Goal: Understand process/instructions: Learn about a topic

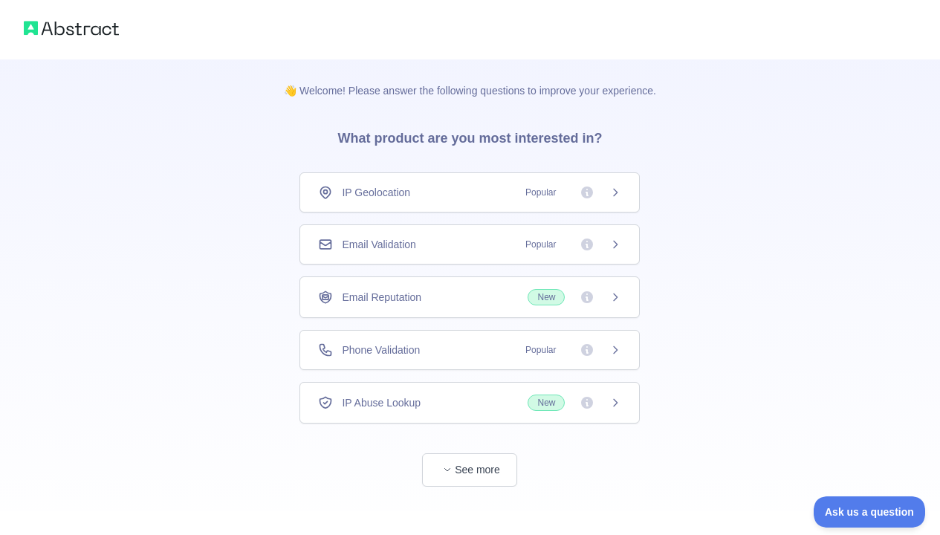
click at [377, 242] on span "Email Validation" at bounding box center [379, 244] width 74 height 15
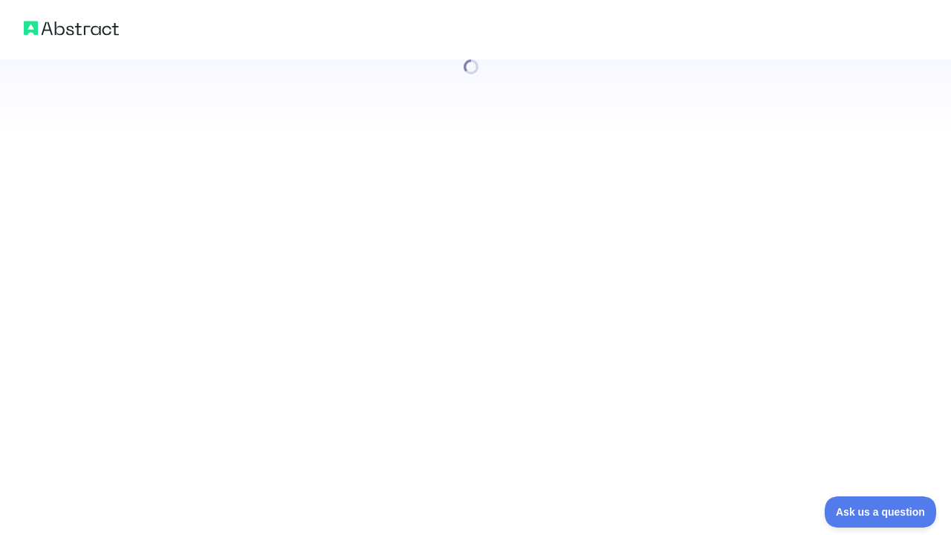
click at [377, 242] on div at bounding box center [475, 267] width 951 height 535
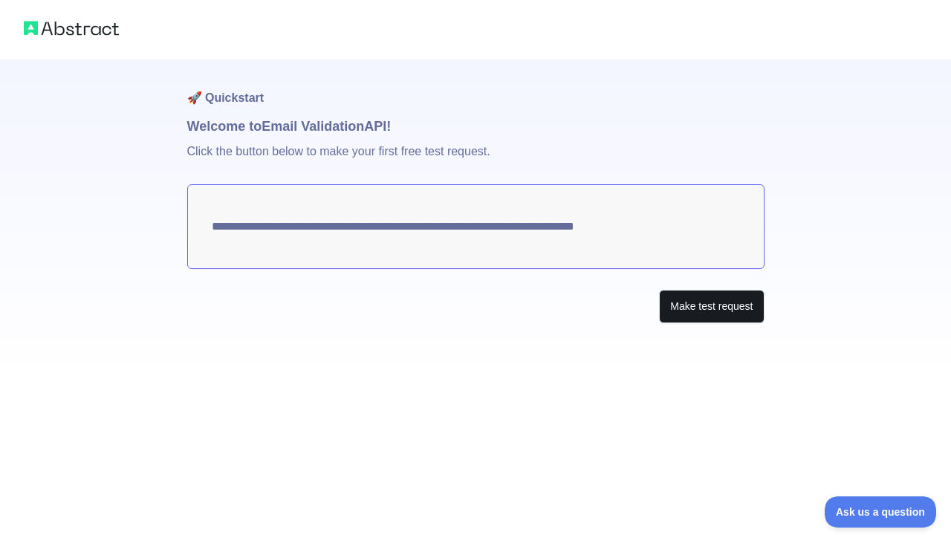
click at [692, 311] on button "Make test request" at bounding box center [711, 306] width 105 height 33
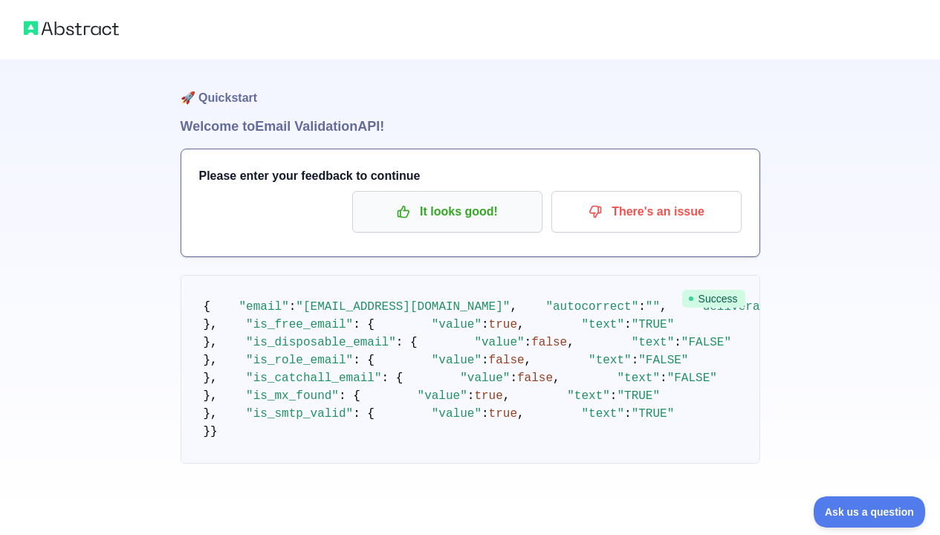
click at [458, 210] on p "It looks good!" at bounding box center [447, 211] width 168 height 25
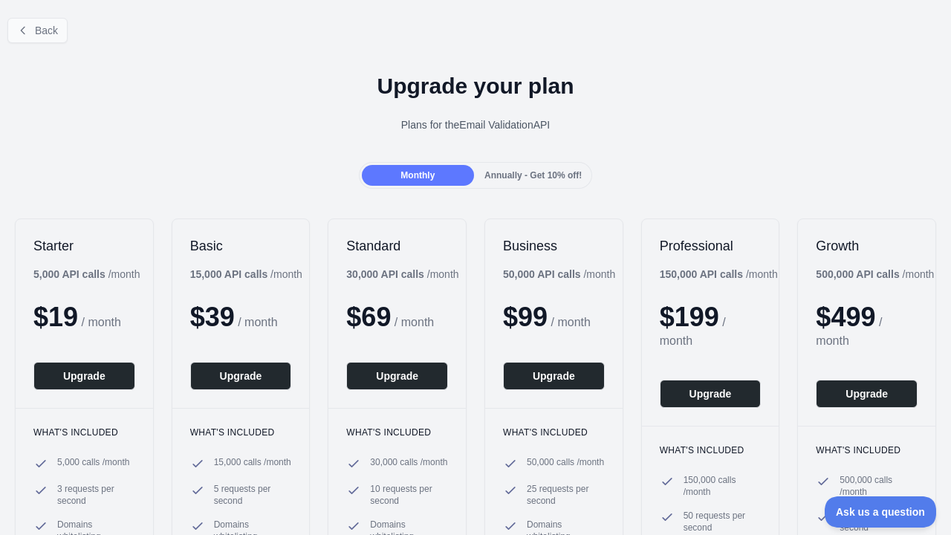
click at [31, 30] on button "Back" at bounding box center [37, 30] width 60 height 25
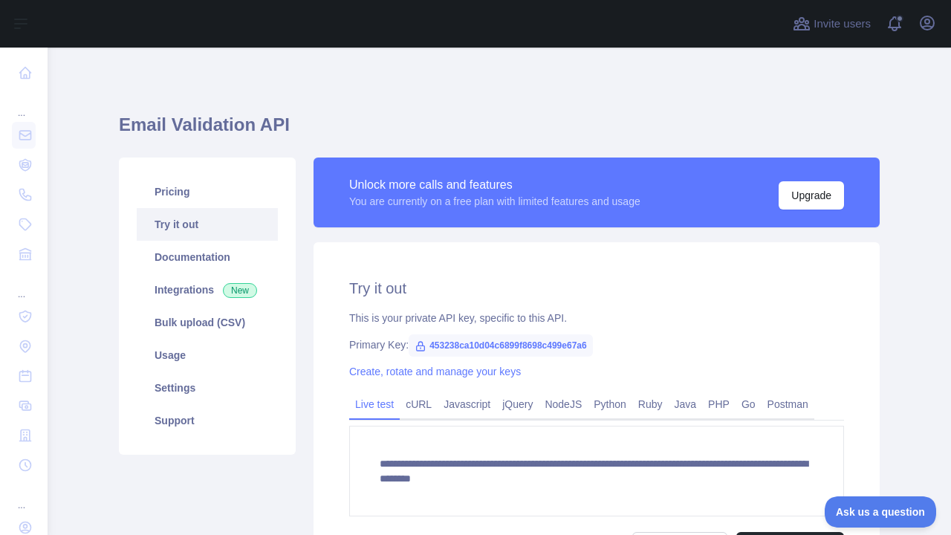
click at [484, 346] on span "453238ca10d04c6899f8698c499e67a6" at bounding box center [501, 345] width 184 height 22
click at [593, 343] on span "453238ca10d04c6899f8698c499e67a6" at bounding box center [501, 345] width 184 height 22
click at [522, 348] on span "453238ca10d04c6899f8698c499e67a6" at bounding box center [501, 345] width 184 height 22
drag, startPoint x: 427, startPoint y: 347, endPoint x: 615, endPoint y: 339, distance: 188.2
click at [593, 339] on span "453238ca10d04c6899f8698c499e67a6" at bounding box center [501, 345] width 184 height 22
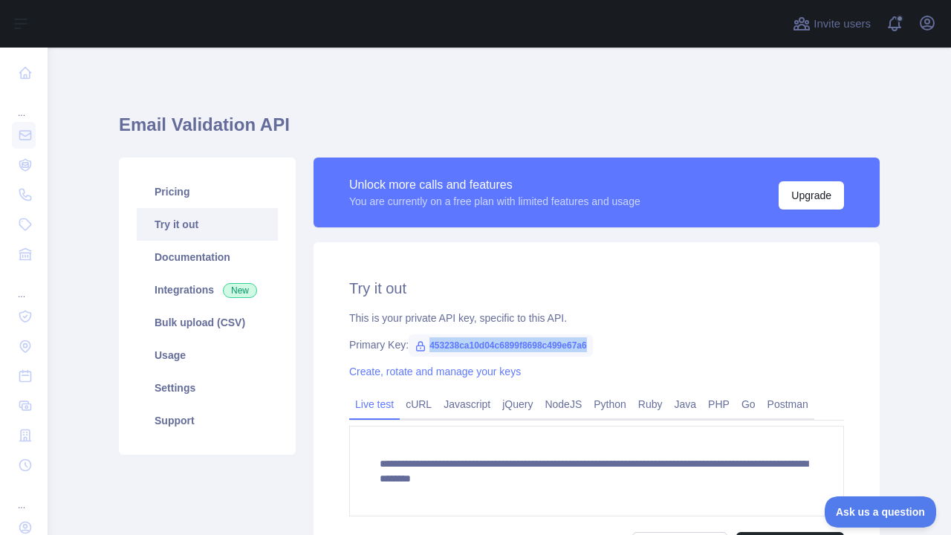
copy div "453238ca10d04c6899f8698c499e67a6"
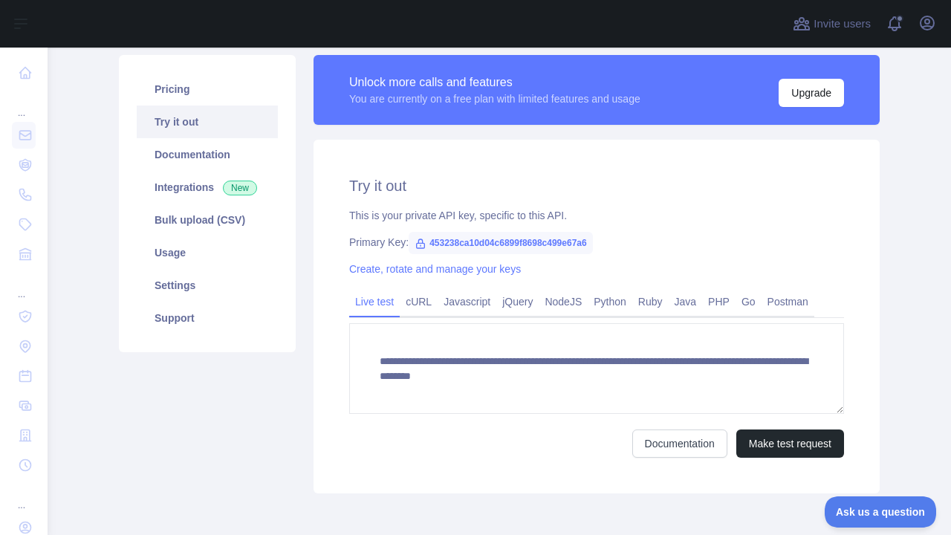
scroll to position [100, 0]
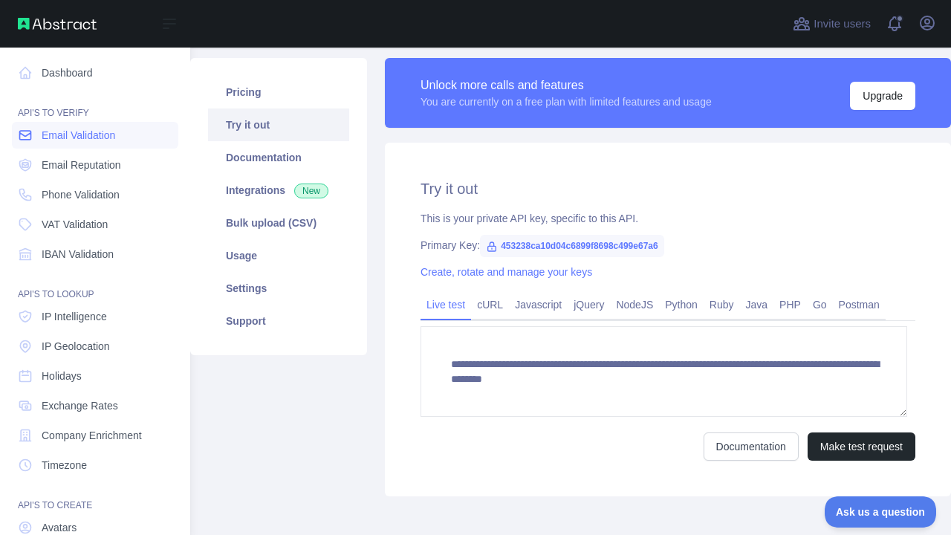
click at [71, 131] on span "Email Validation" at bounding box center [79, 135] width 74 height 15
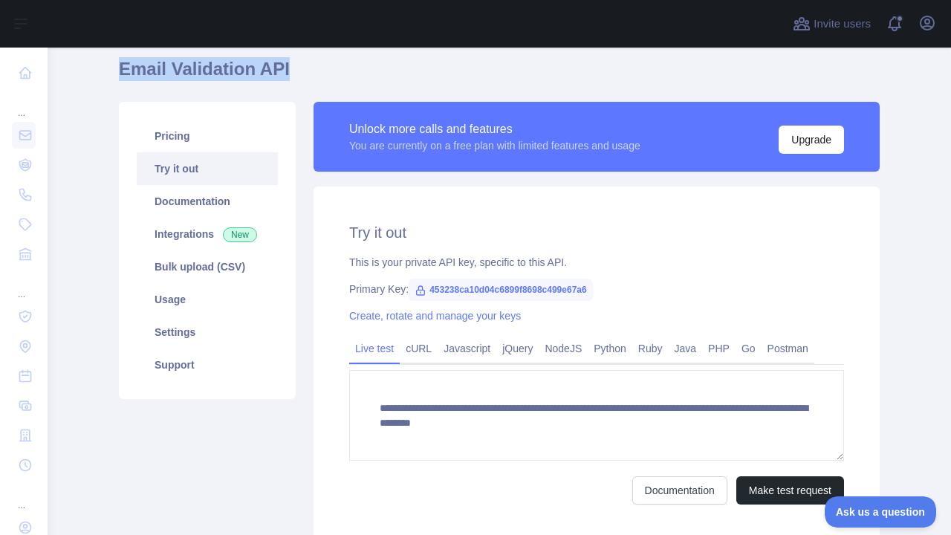
drag, startPoint x: 117, startPoint y: 65, endPoint x: 273, endPoint y: 81, distance: 157.6
click at [273, 81] on h1 "Email Validation API" at bounding box center [499, 75] width 761 height 36
click at [464, 268] on div "This is your private API key, specific to this API." at bounding box center [596, 262] width 495 height 15
drag, startPoint x: 117, startPoint y: 68, endPoint x: 283, endPoint y: 72, distance: 166.5
click at [283, 72] on h1 "Email Validation API" at bounding box center [499, 75] width 761 height 36
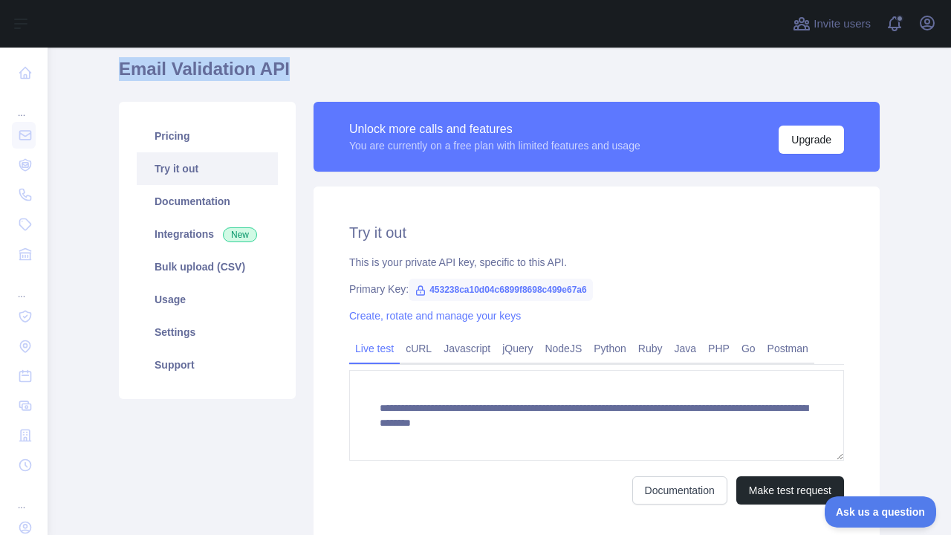
copy h1 "Email Validation API"
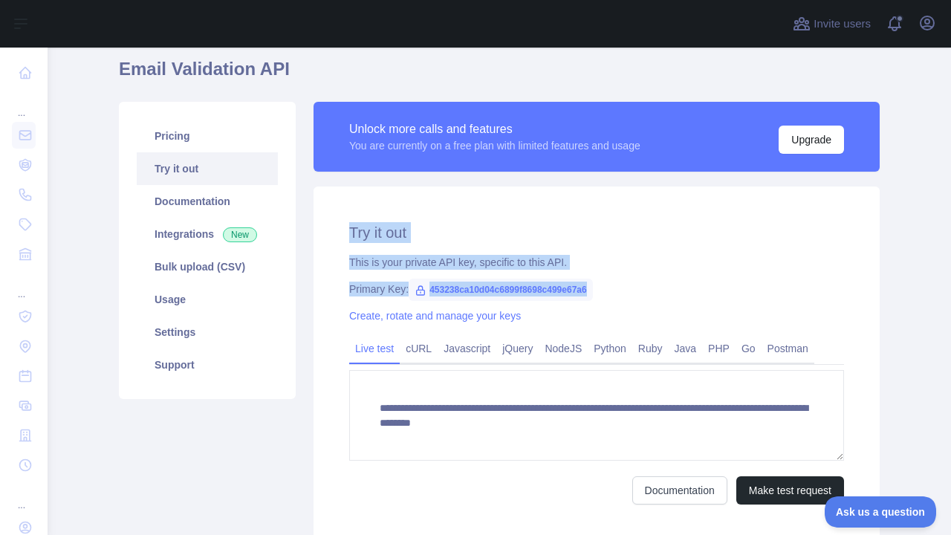
drag, startPoint x: 345, startPoint y: 228, endPoint x: 646, endPoint y: 295, distance: 309.0
click at [646, 295] on div "**********" at bounding box center [597, 364] width 566 height 354
copy div "Try it out This is your private API key, specific to this API. Primary Key: 453…"
